Goal: Task Accomplishment & Management: Manage account settings

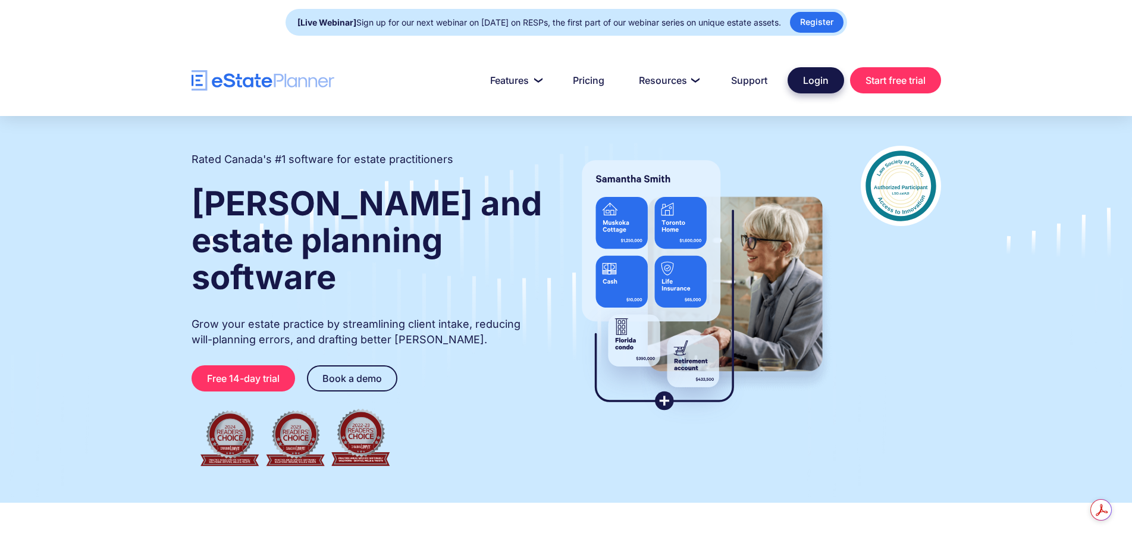
click at [815, 77] on link "Login" at bounding box center [815, 80] width 56 height 26
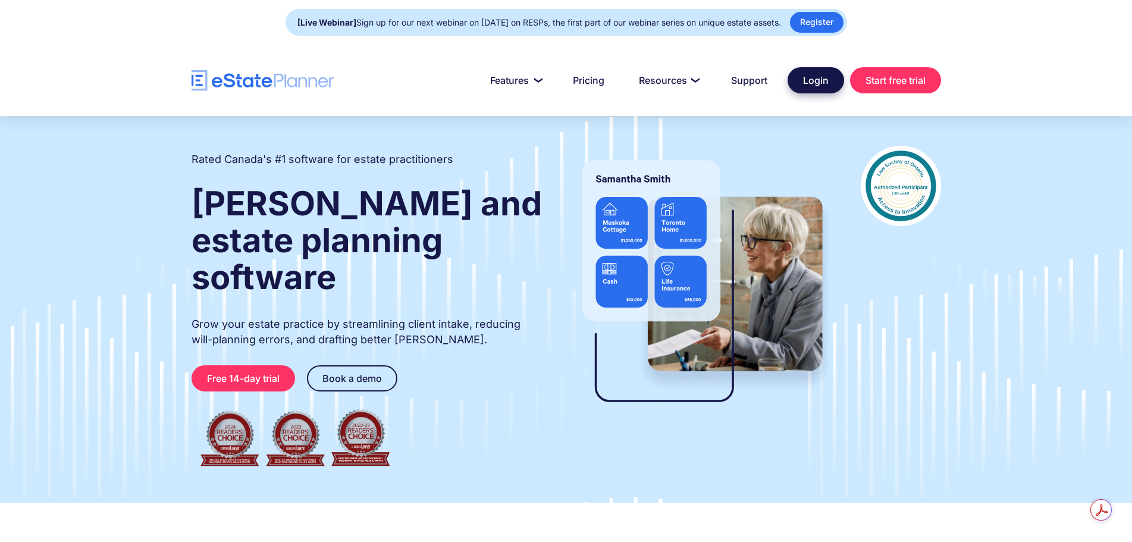
click at [813, 79] on link "Login" at bounding box center [815, 80] width 56 height 26
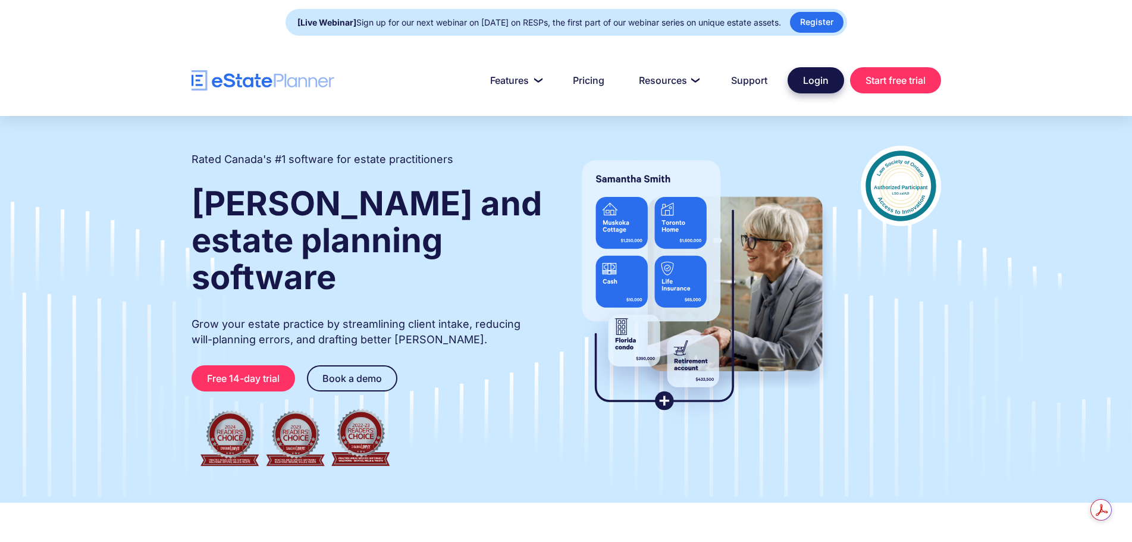
click at [806, 79] on link "Login" at bounding box center [815, 80] width 56 height 26
